Goal: Task Accomplishment & Management: Complete application form

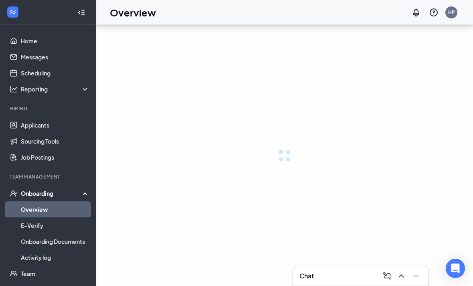
drag, startPoint x: 0, startPoint y: 0, endPoint x: 404, endPoint y: 278, distance: 490.1
click at [405, 278] on icon "ChevronUp" at bounding box center [401, 276] width 10 height 10
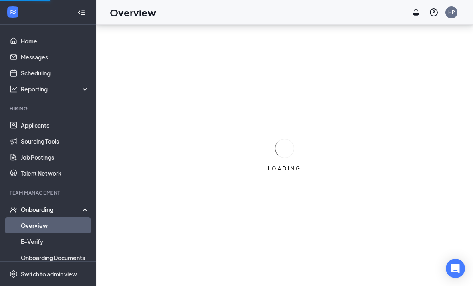
scroll to position [26, 0]
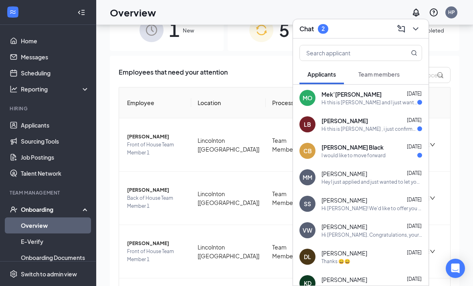
click at [332, 117] on span "[PERSON_NAME]" at bounding box center [344, 121] width 46 height 8
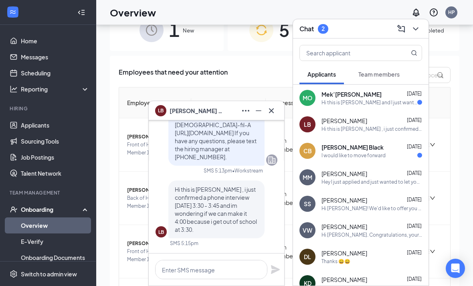
click at [368, 154] on div "I would like to move forward" at bounding box center [353, 155] width 64 height 7
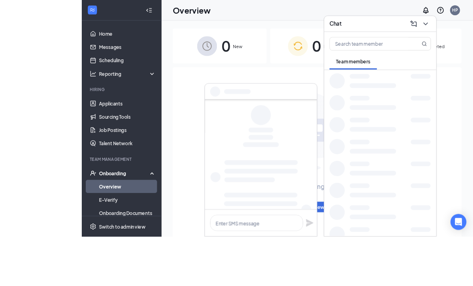
scroll to position [28, 0]
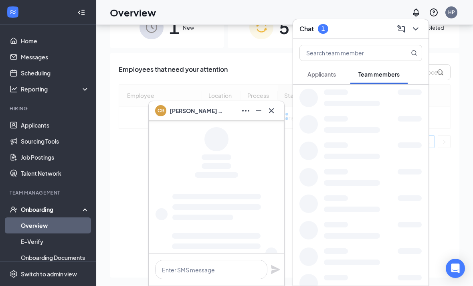
click at [276, 117] on button at bounding box center [271, 110] width 13 height 13
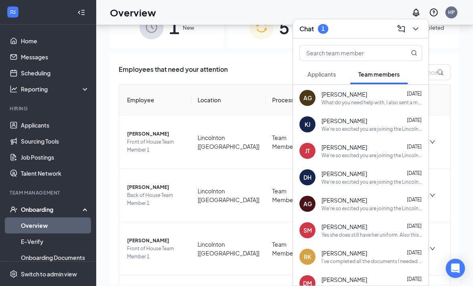
click at [417, 34] on icon "ChevronDown" at bounding box center [416, 29] width 10 height 10
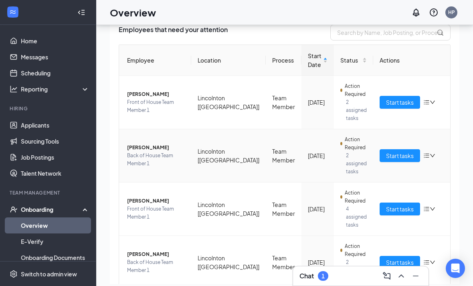
scroll to position [57, 0]
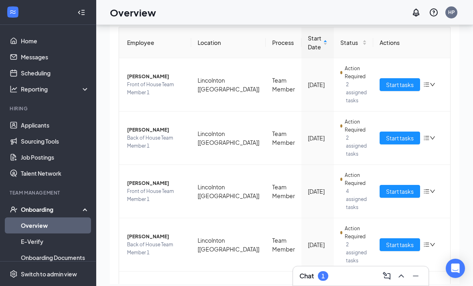
click at [37, 116] on li "Hiring Applicants Sourcing Tools Job Postings Talent Network" at bounding box center [48, 143] width 96 height 76
drag, startPoint x: 42, startPoint y: 124, endPoint x: 42, endPoint y: 103, distance: 20.8
click at [42, 125] on link "Applicants" at bounding box center [55, 125] width 69 height 16
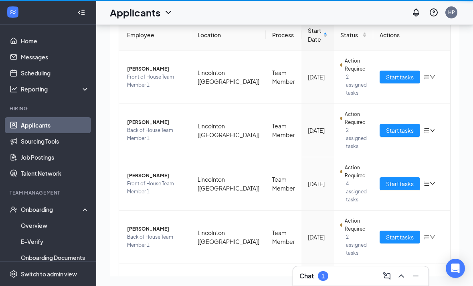
scroll to position [26, 0]
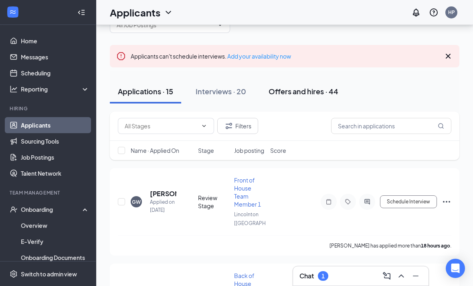
click at [318, 89] on div "Offers and hires · 44" at bounding box center [303, 91] width 70 height 10
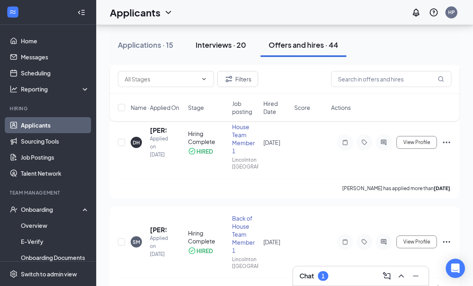
click at [227, 50] on button "Interviews · 20" at bounding box center [221, 45] width 67 height 24
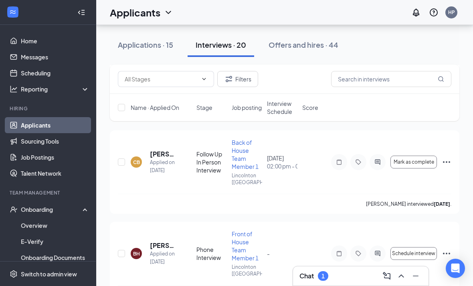
scroll to position [1168, 0]
click at [445, 159] on icon "Ellipses" at bounding box center [447, 162] width 10 height 10
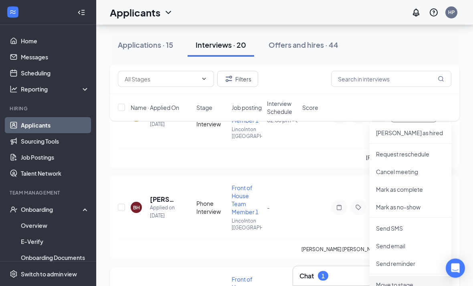
click at [411, 281] on p "Move to stage" at bounding box center [410, 285] width 69 height 8
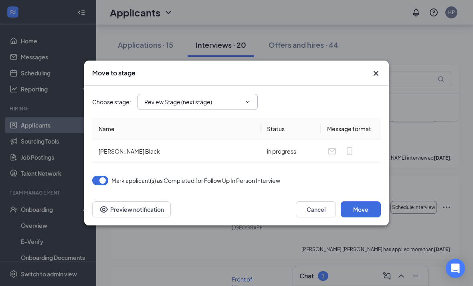
click at [211, 110] on span "Review Stage (next stage)" at bounding box center [197, 102] width 120 height 16
click at [199, 106] on input "Review Stage (next stage)" at bounding box center [192, 101] width 97 height 9
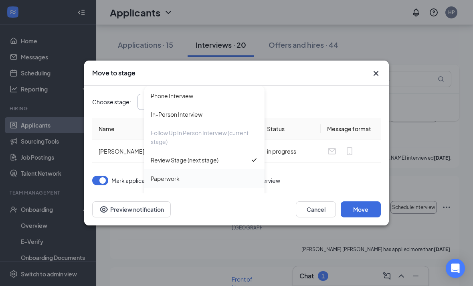
scroll to position [54, 0]
click at [181, 182] on div "Paperwork" at bounding box center [204, 178] width 120 height 18
type input "Paperwork"
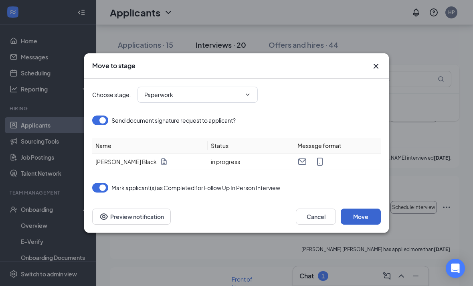
click at [371, 224] on button "Move" at bounding box center [361, 216] width 40 height 16
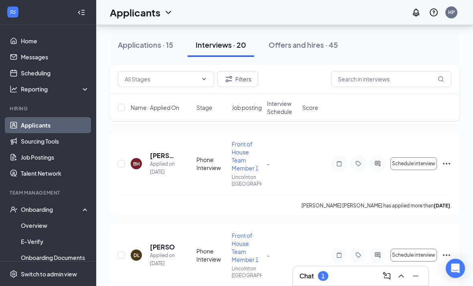
scroll to position [1159, 0]
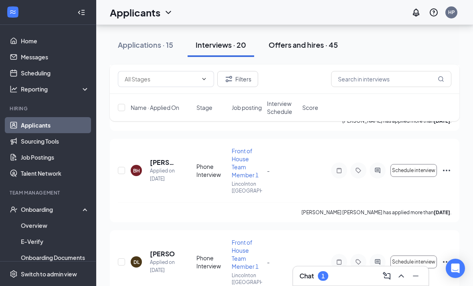
click at [296, 37] on button "Offers and hires · 45" at bounding box center [302, 45] width 85 height 24
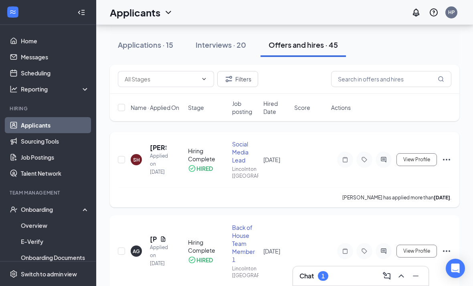
scroll to position [76, 0]
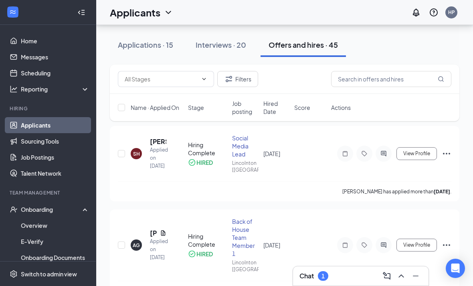
click at [321, 282] on div "Chat 1" at bounding box center [360, 275] width 123 height 13
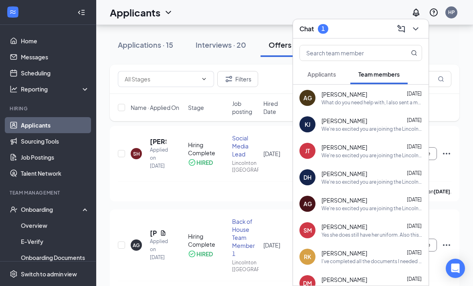
click at [325, 64] on div at bounding box center [360, 51] width 135 height 26
click at [327, 78] on span "Applicants" at bounding box center [321, 74] width 28 height 7
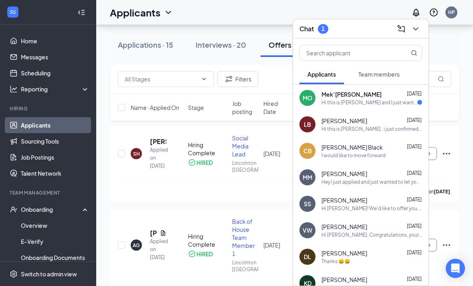
click at [340, 164] on div "[PERSON_NAME] Black [DATE] I would like to move forward" at bounding box center [360, 150] width 135 height 26
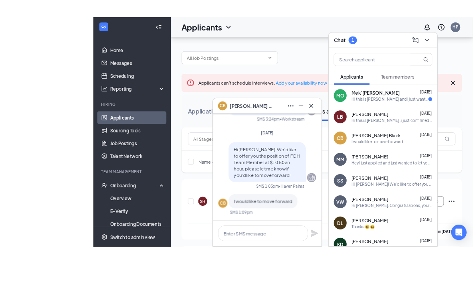
scroll to position [42, 0]
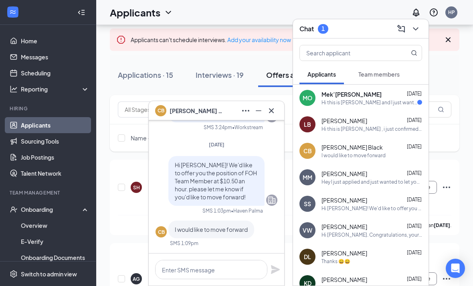
click at [272, 108] on icon "Cross" at bounding box center [271, 111] width 10 height 10
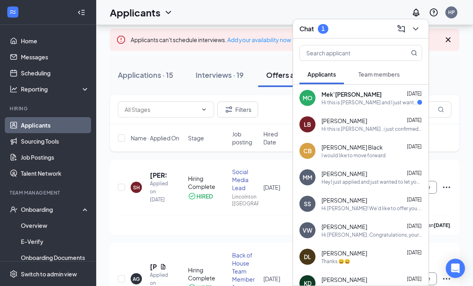
click at [421, 21] on div "Chat 1" at bounding box center [360, 28] width 135 height 19
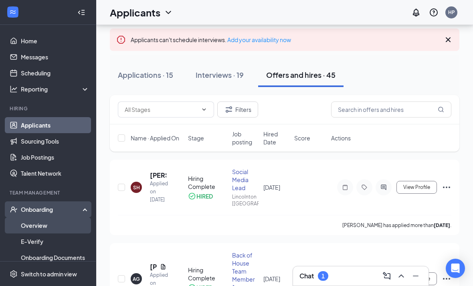
click at [41, 221] on link "Overview" at bounding box center [55, 225] width 69 height 16
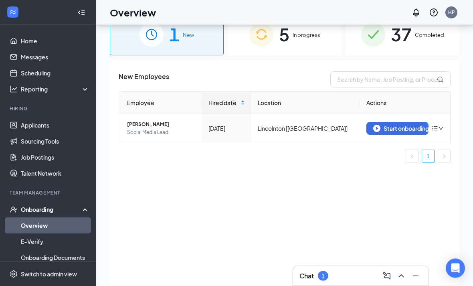
scroll to position [20, 0]
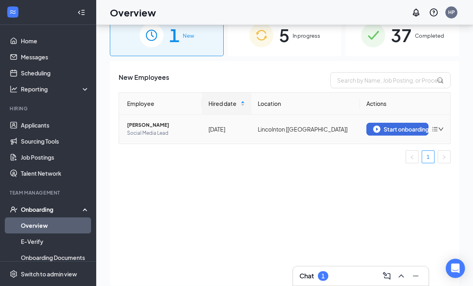
click at [440, 130] on icon "down" at bounding box center [441, 129] width 6 height 6
click at [427, 145] on div "Remove from onboarding" at bounding box center [395, 146] width 87 height 8
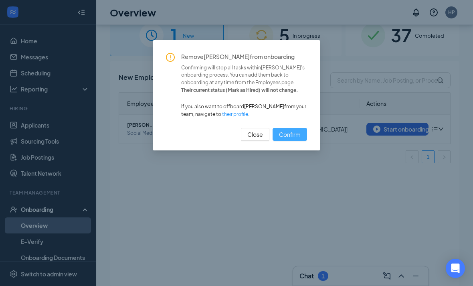
click at [287, 132] on span "Confirm" at bounding box center [290, 134] width 22 height 9
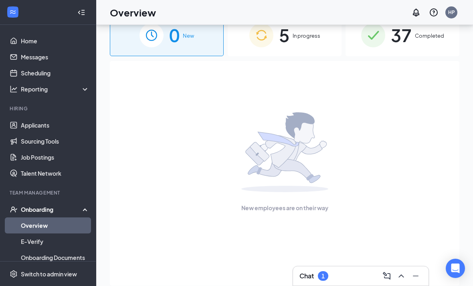
click at [276, 42] on div "5 In progress" at bounding box center [285, 35] width 114 height 42
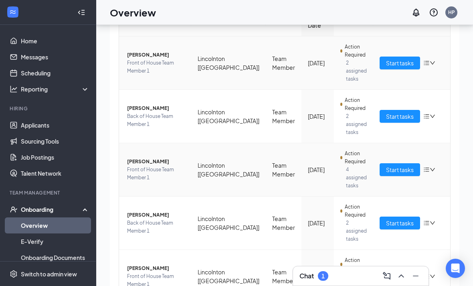
scroll to position [87, 0]
click at [156, 272] on span "Front of House Team Member 1" at bounding box center [156, 280] width 58 height 16
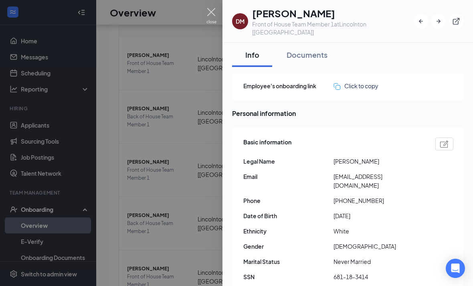
click at [213, 14] on img at bounding box center [211, 16] width 10 height 16
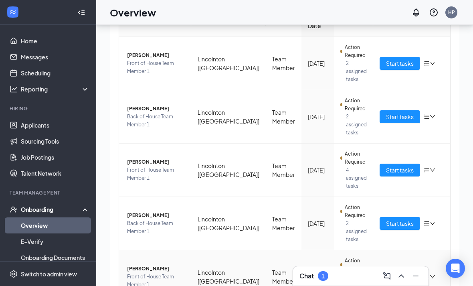
click at [392, 272] on span "Start tasks" at bounding box center [400, 276] width 28 height 9
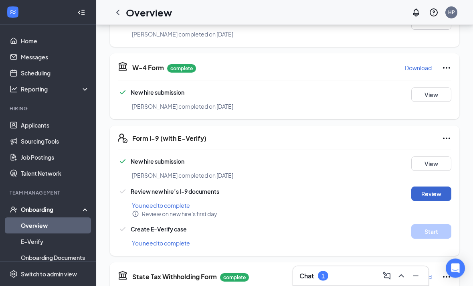
click at [432, 187] on button "Review" at bounding box center [431, 194] width 40 height 14
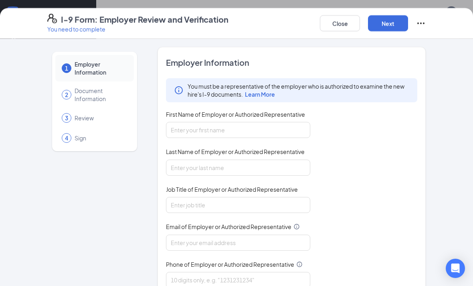
click at [202, 118] on div "First Name of Employer or Authorized Representative" at bounding box center [238, 116] width 144 height 12
click at [212, 134] on input "First Name of Employer or Authorized Representative" at bounding box center [238, 130] width 144 height 16
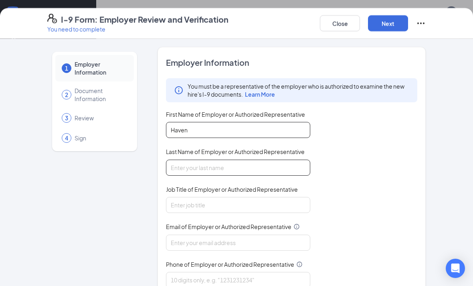
type input "Haven"
click at [217, 166] on input "Last Name of Employer or Authorized Representative" at bounding box center [238, 167] width 144 height 16
type input "[PERSON_NAME]"
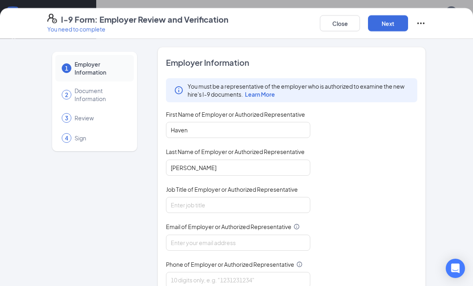
click at [222, 194] on div "Job Title of Employer or Authorized Representative" at bounding box center [238, 191] width 144 height 12
click at [222, 202] on input "Job Title of Employer or Authorized Representative" at bounding box center [238, 205] width 144 height 16
type input "t"
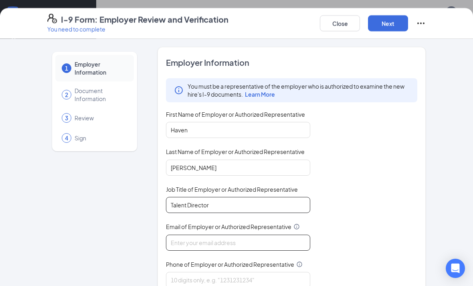
type input "Talent Director"
click at [234, 243] on input "Email of Employer or Authorized Representative" at bounding box center [238, 242] width 144 height 16
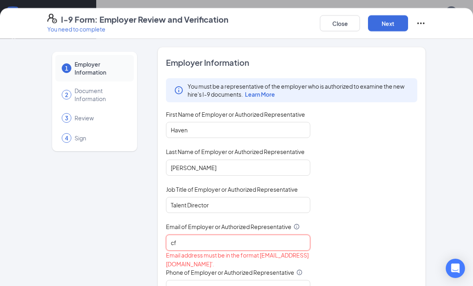
type input "cfa"
type input "[EMAIL_ADDRESS][DOMAIN_NAME]"
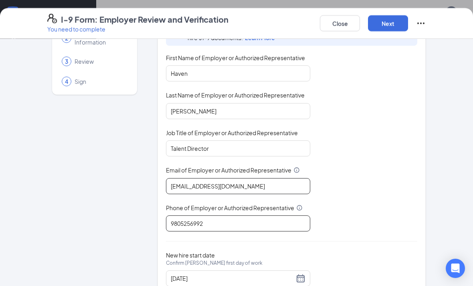
scroll to position [56, 0]
type input "9805256992"
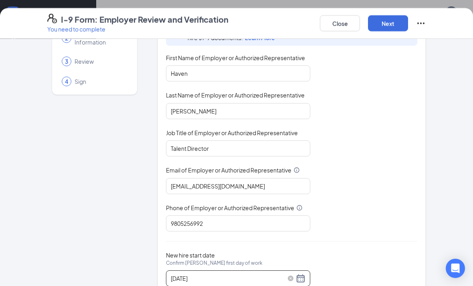
click at [301, 277] on div "[DATE]" at bounding box center [238, 278] width 135 height 10
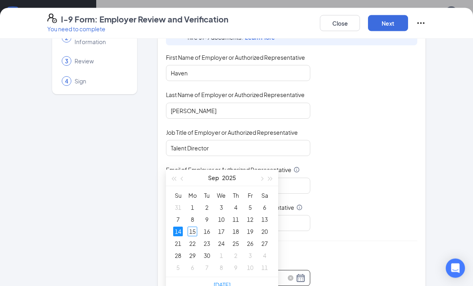
scroll to position [395, 0]
type input "[DATE]"
click at [179, 244] on div "21" at bounding box center [178, 243] width 10 height 10
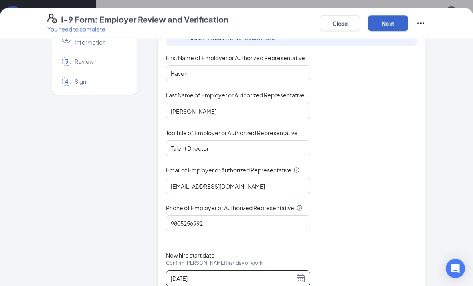
click at [393, 26] on button "Next" at bounding box center [388, 23] width 40 height 16
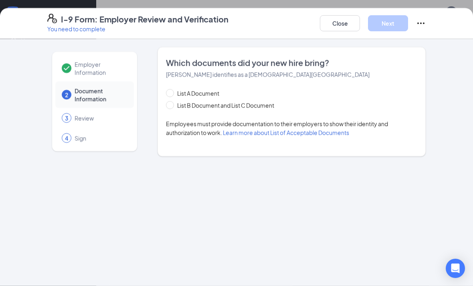
scroll to position [0, 0]
click at [207, 100] on div "List A Document List B Document and List C Document" at bounding box center [228, 99] width 124 height 21
click at [211, 105] on span "List B Document and List C Document" at bounding box center [225, 105] width 103 height 9
click at [171, 105] on input "List B Document and List C Document" at bounding box center [169, 104] width 6 height 6
radio input "true"
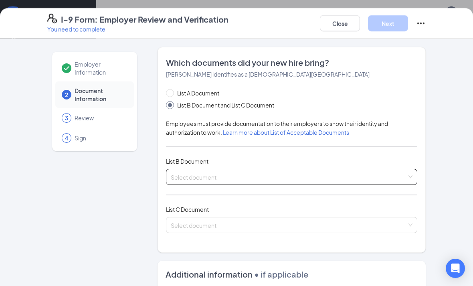
click at [245, 180] on input "search" at bounding box center [289, 175] width 236 height 12
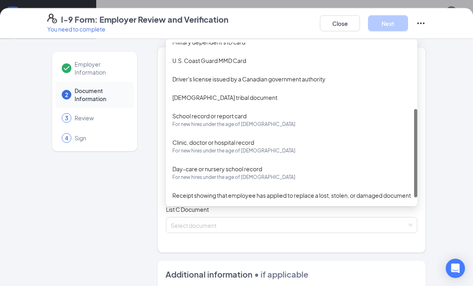
scroll to position [131, 0]
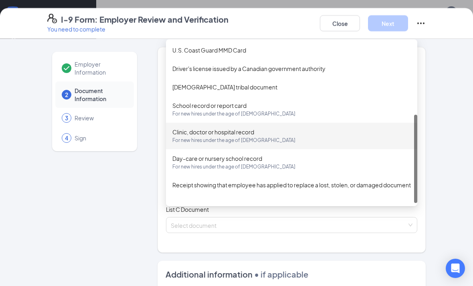
click at [263, 139] on span "For new hires under the age of [DEMOGRAPHIC_DATA]" at bounding box center [291, 140] width 238 height 8
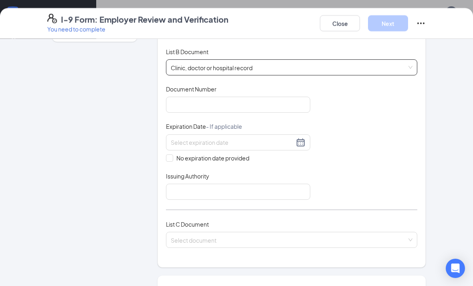
scroll to position [112, 0]
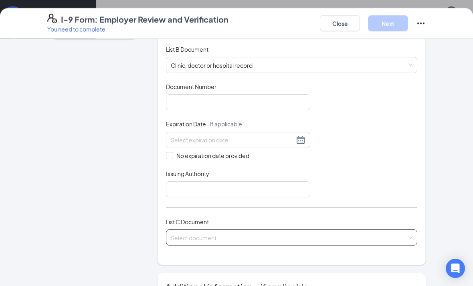
click at [214, 234] on input "search" at bounding box center [289, 236] width 236 height 12
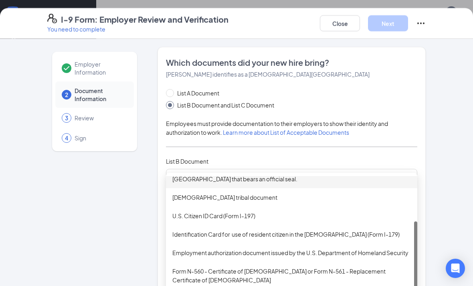
scroll to position [0, 0]
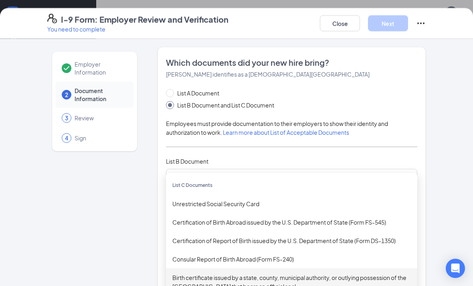
drag, startPoint x: 210, startPoint y: 176, endPoint x: 165, endPoint y: 185, distance: 46.1
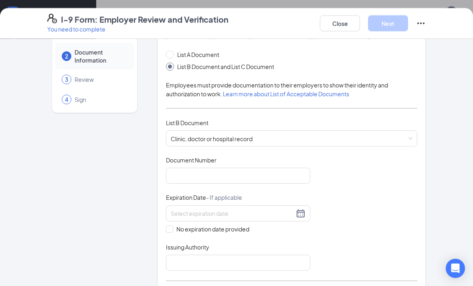
scroll to position [36, 0]
